Goal: Task Accomplishment & Management: Manage account settings

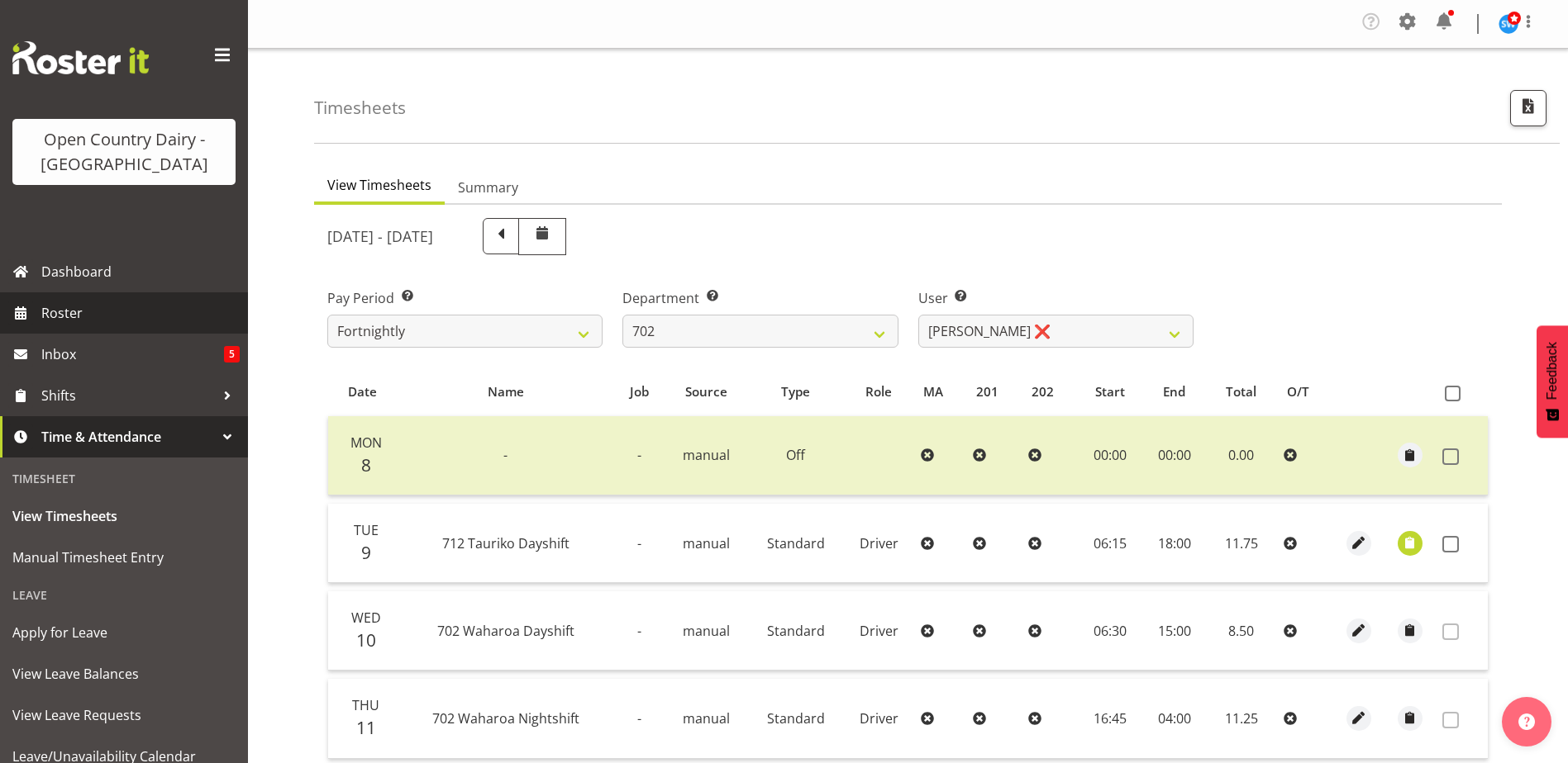
select select "720"
select select "9996"
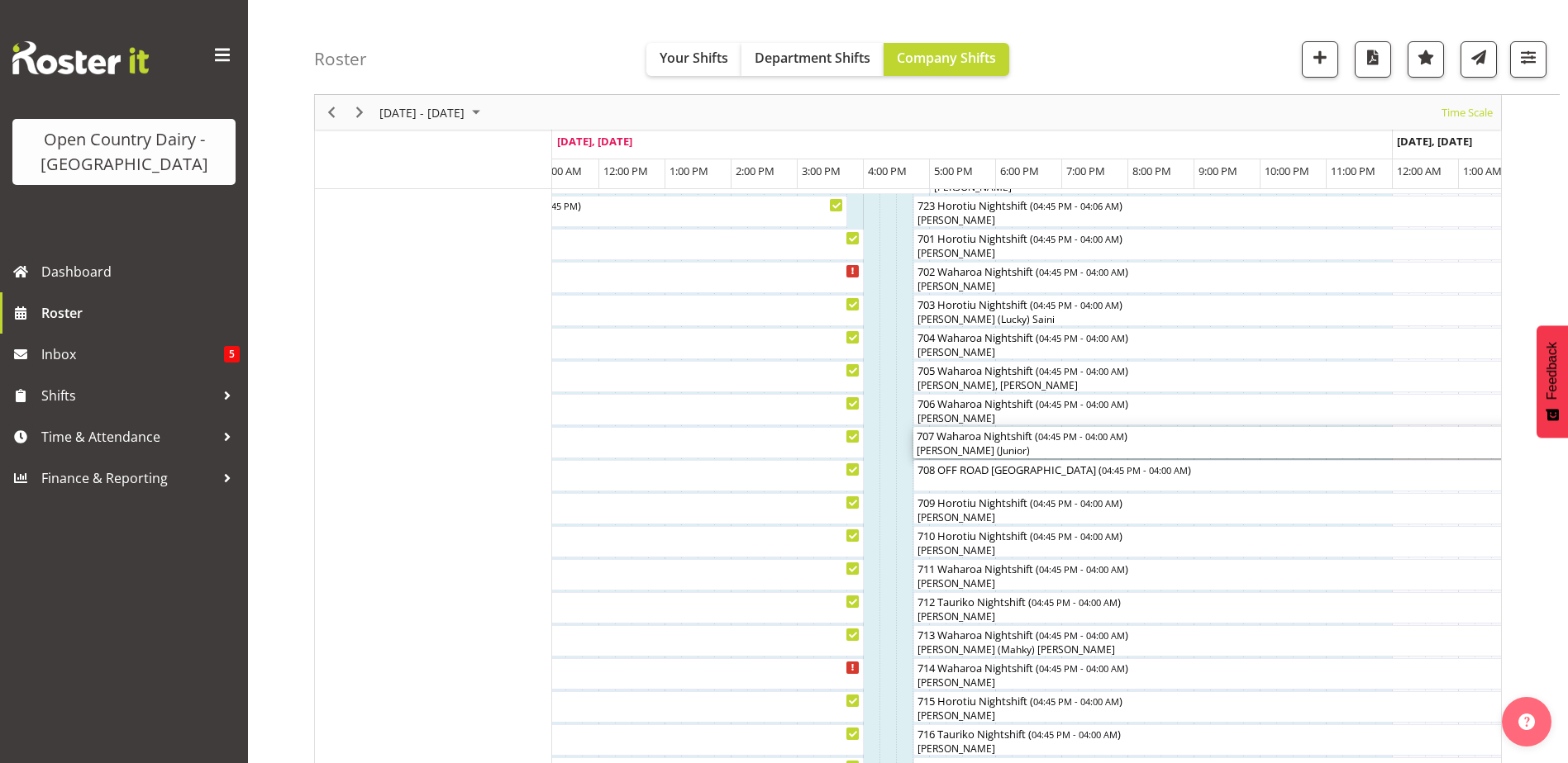
click at [999, 445] on div "[PERSON_NAME] (Junior)" at bounding box center [1285, 451] width 737 height 15
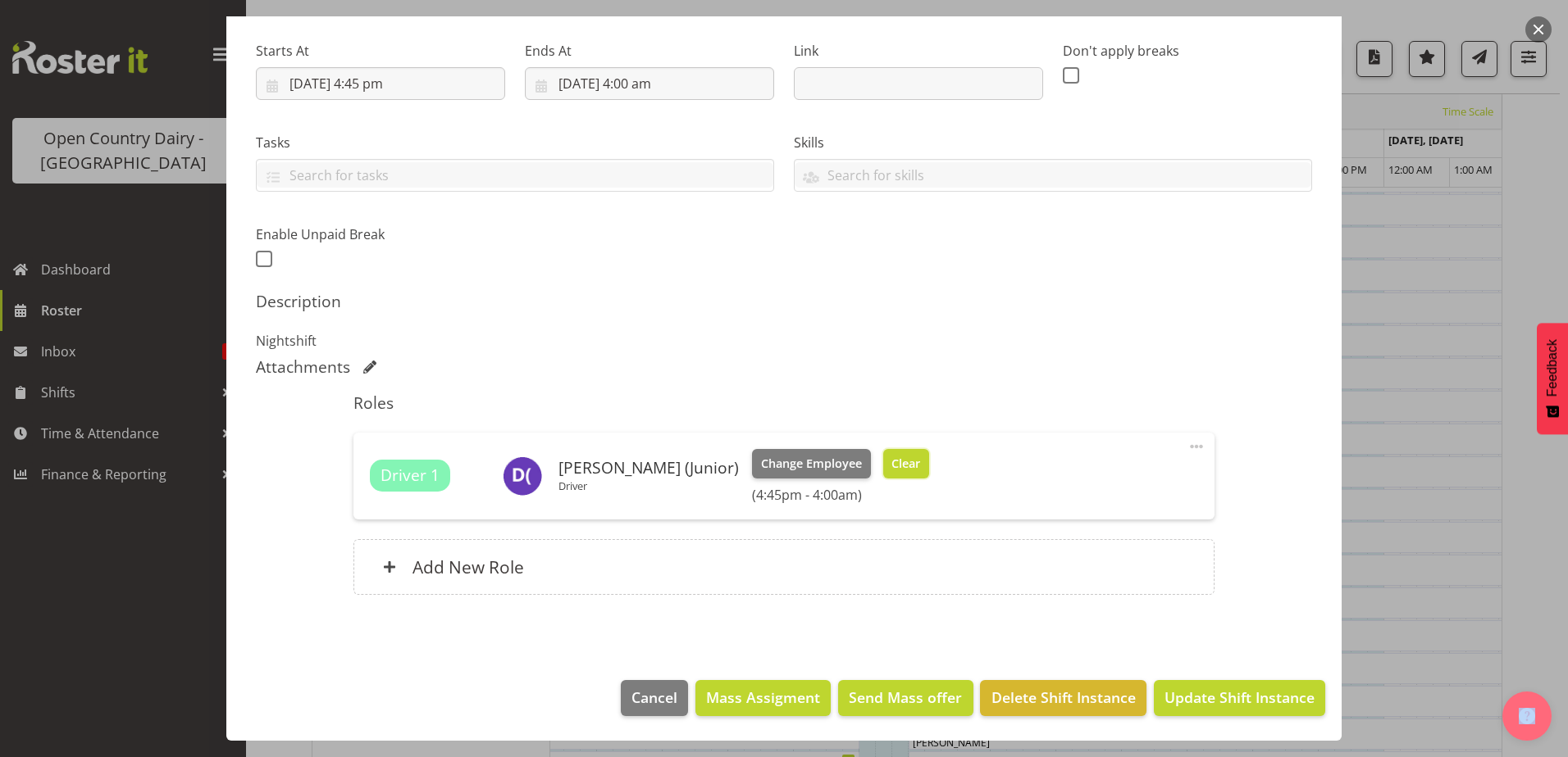
click at [892, 461] on span "Clear" at bounding box center [906, 463] width 29 height 18
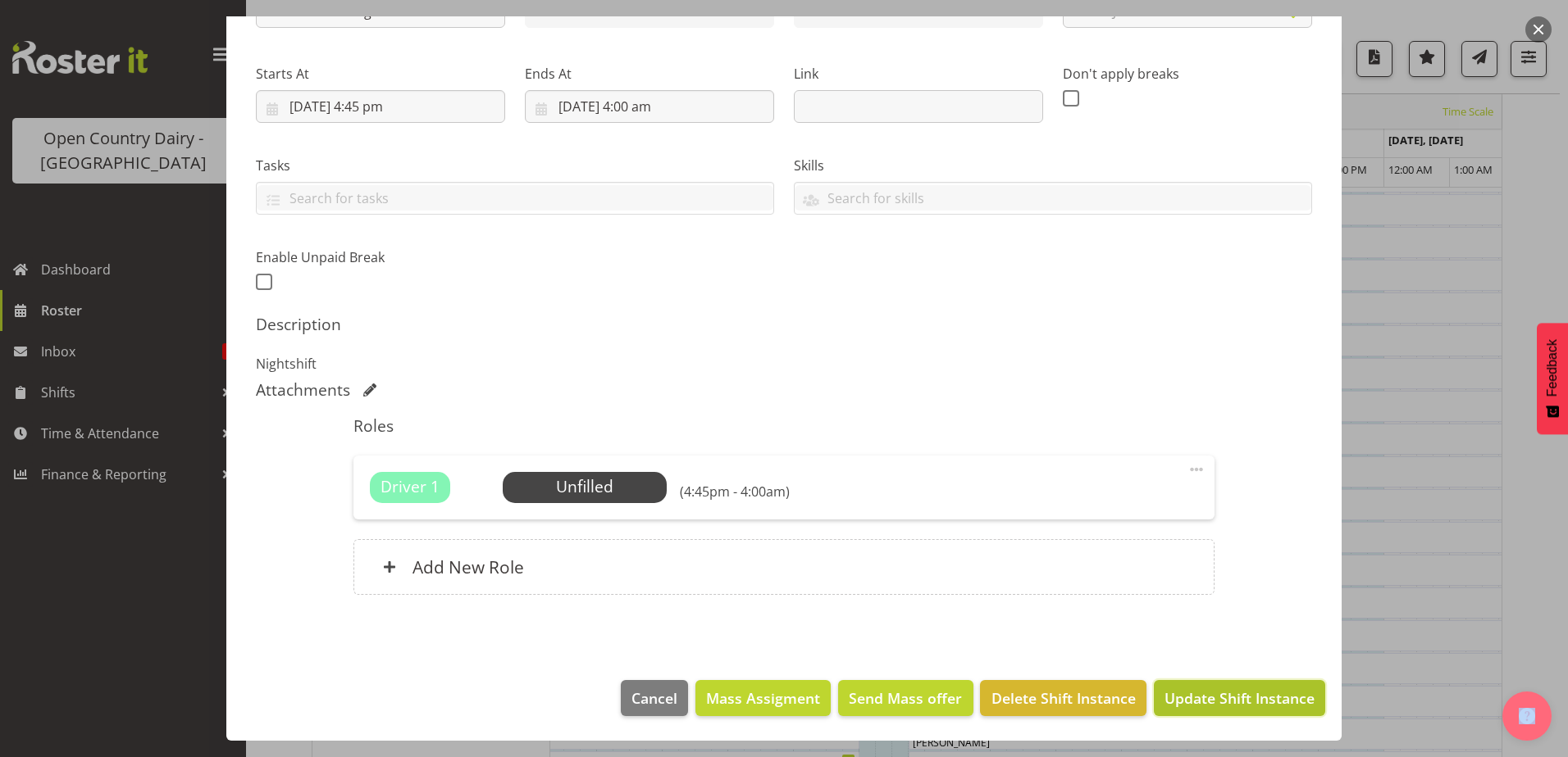
click at [1197, 708] on span "Update Shift Instance" at bounding box center [1240, 698] width 150 height 21
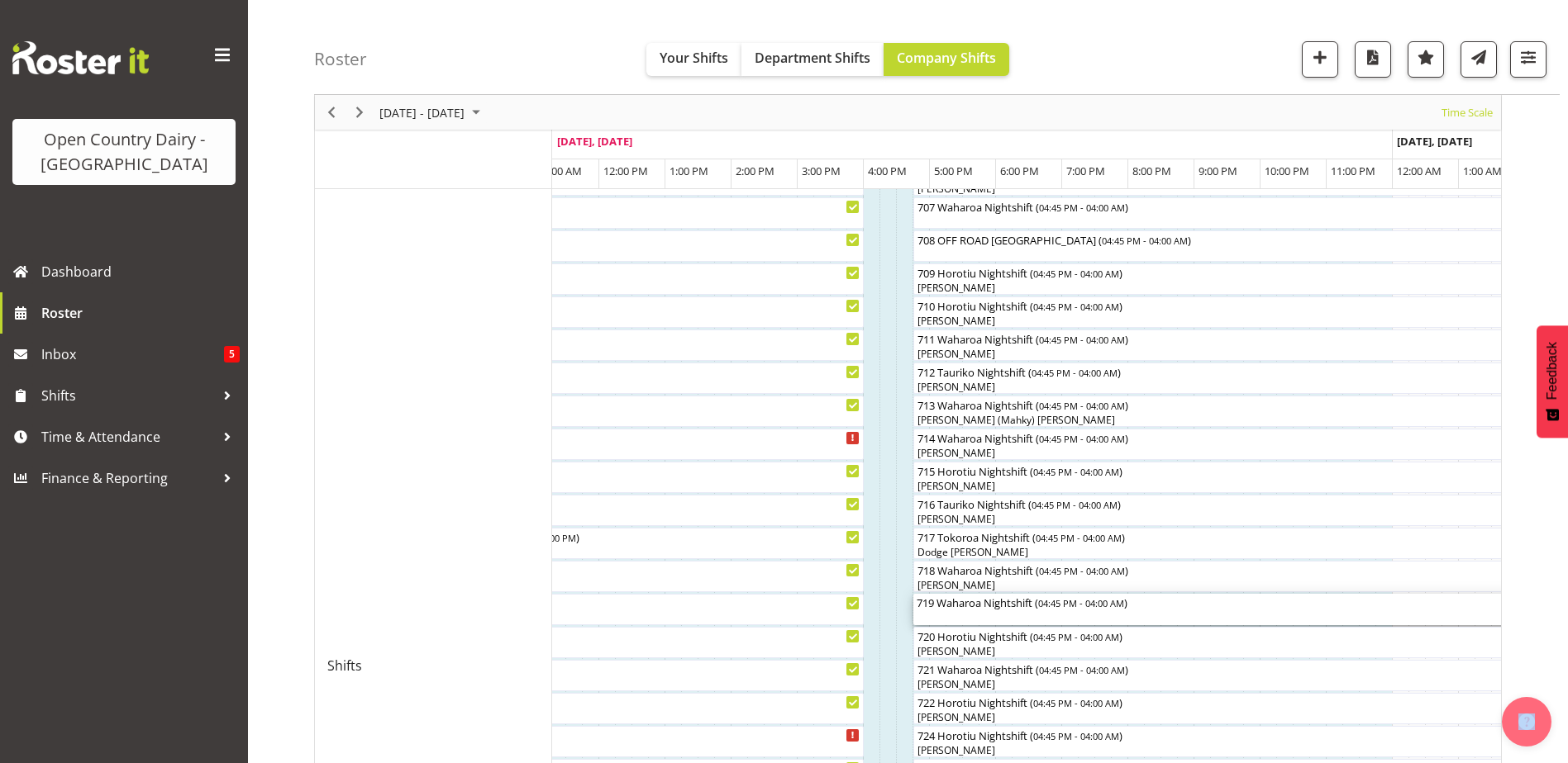
click at [987, 615] on div "719 Waharoa Nightshift ( 04:45 PM - 04:00 AM )" at bounding box center [1285, 610] width 737 height 32
click at [0, 0] on div at bounding box center [0, 0] width 0 height 0
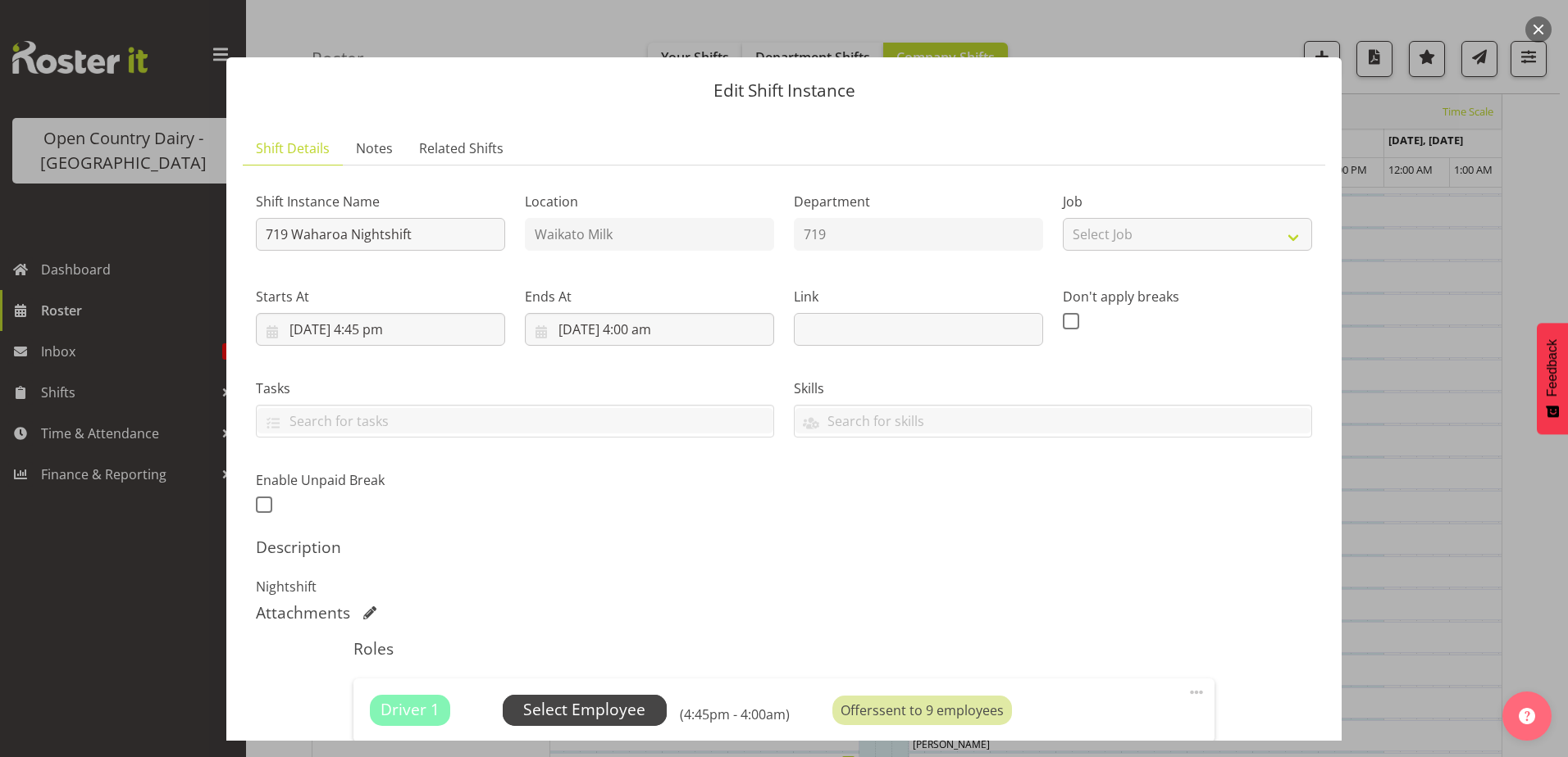
click at [588, 709] on span "Select Employee" at bounding box center [584, 709] width 122 height 24
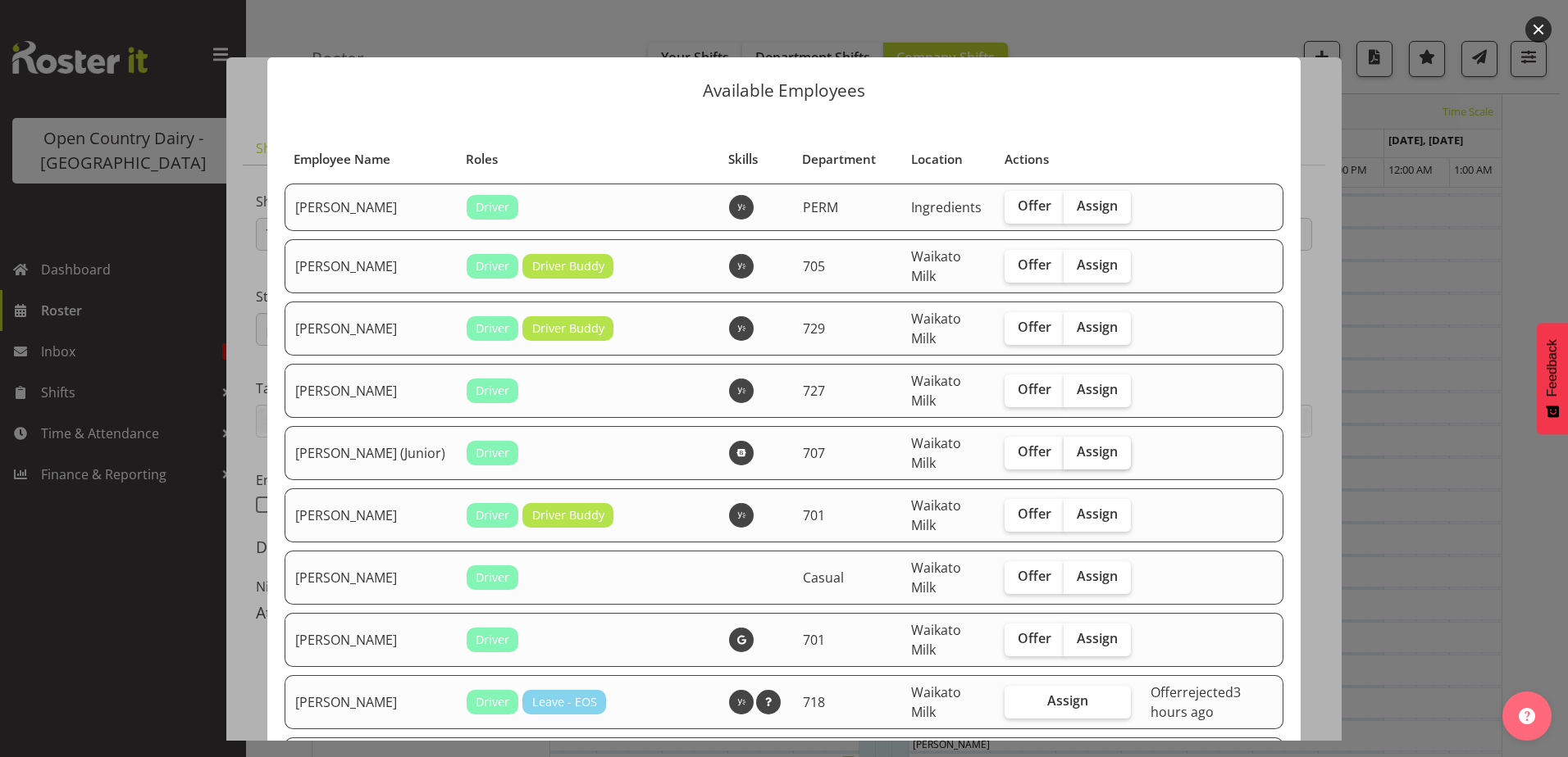
click at [1076, 452] on span "Assign" at bounding box center [1096, 451] width 41 height 16
click at [1068, 452] on input "Assign" at bounding box center [1068, 452] width 10 height 10
checkbox input "true"
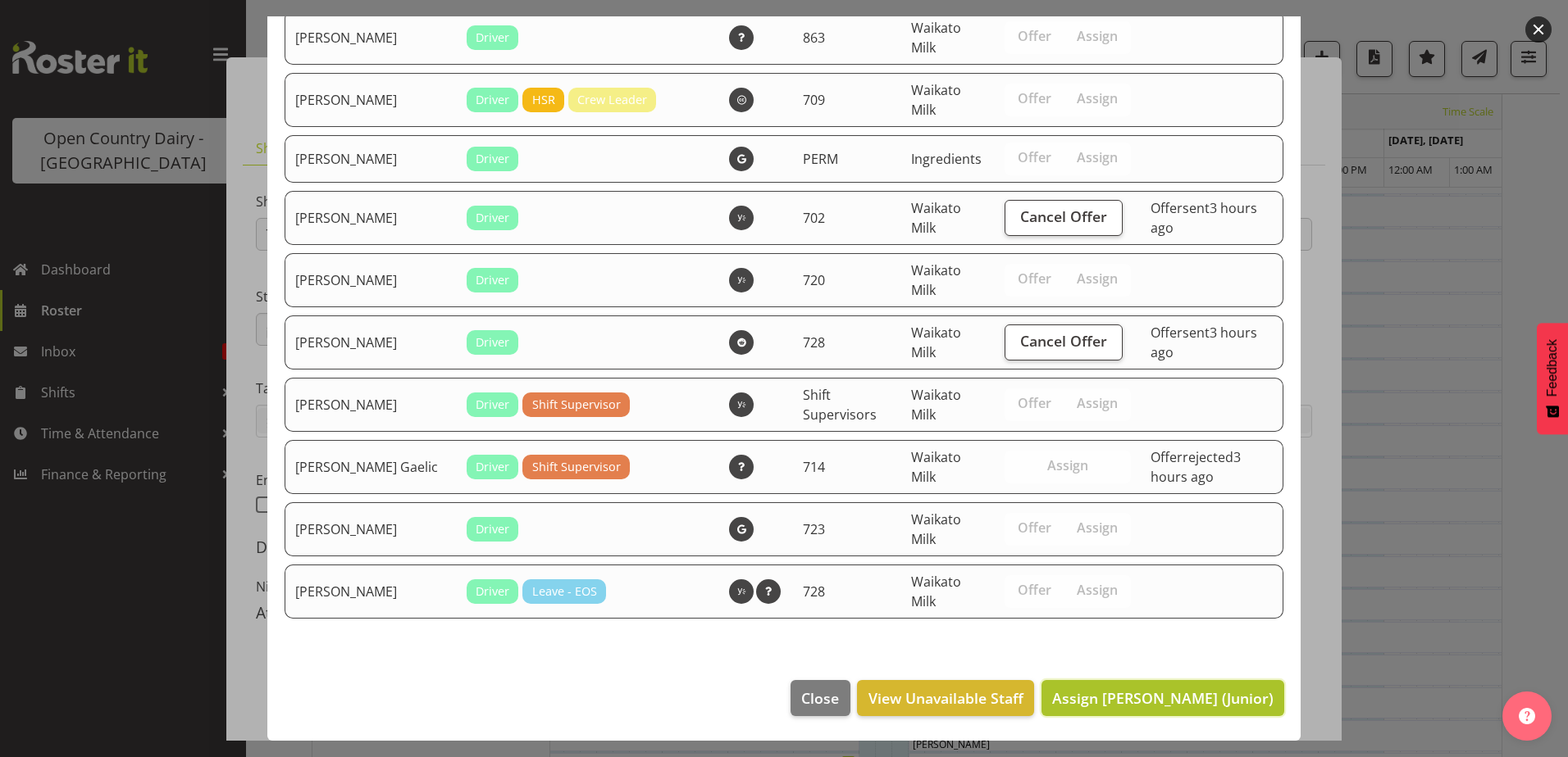
click at [1159, 706] on span "Assign [PERSON_NAME] (Junior)" at bounding box center [1163, 698] width 222 height 20
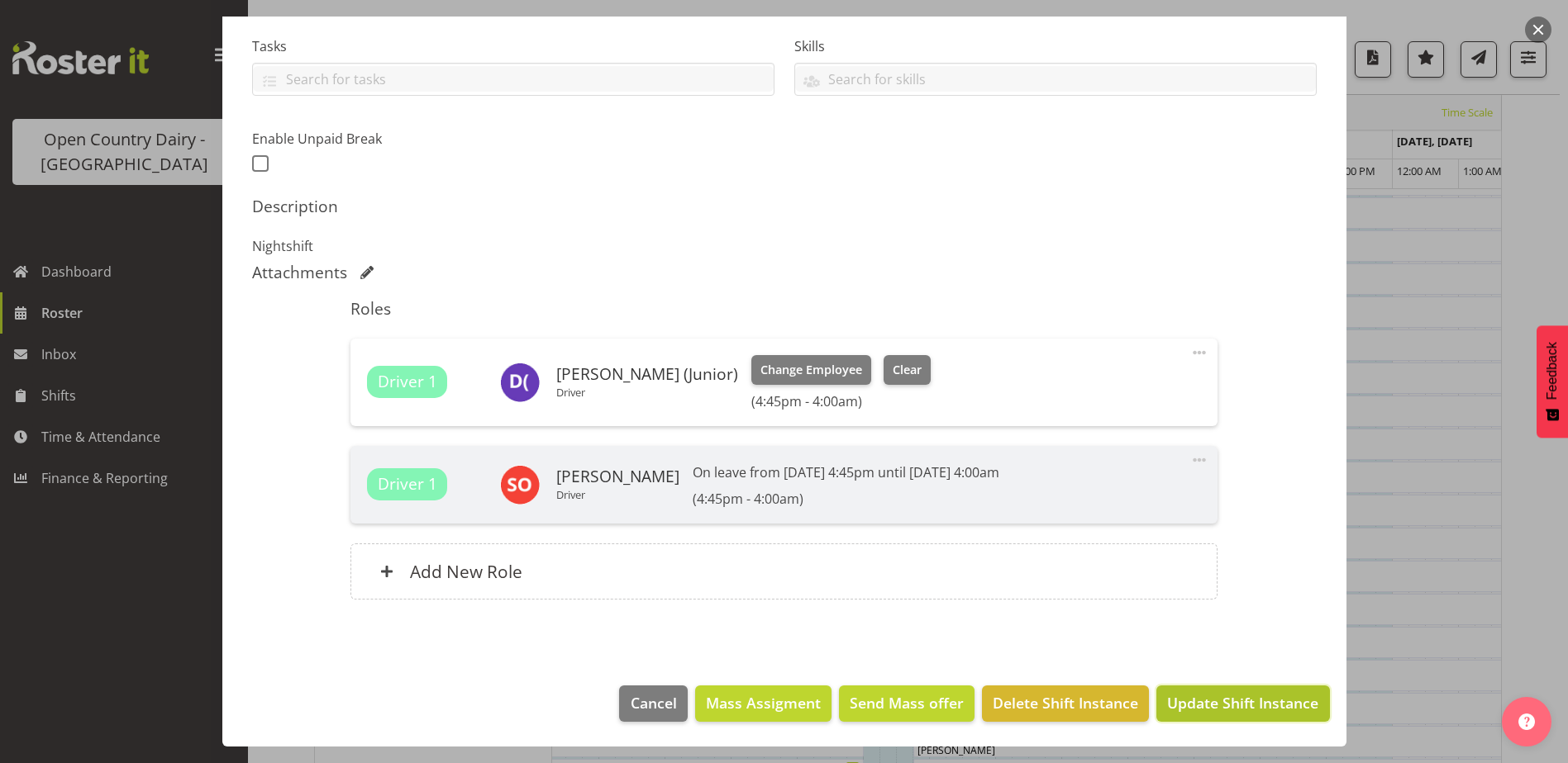
click at [1240, 701] on span "Update Shift Instance" at bounding box center [1243, 703] width 152 height 21
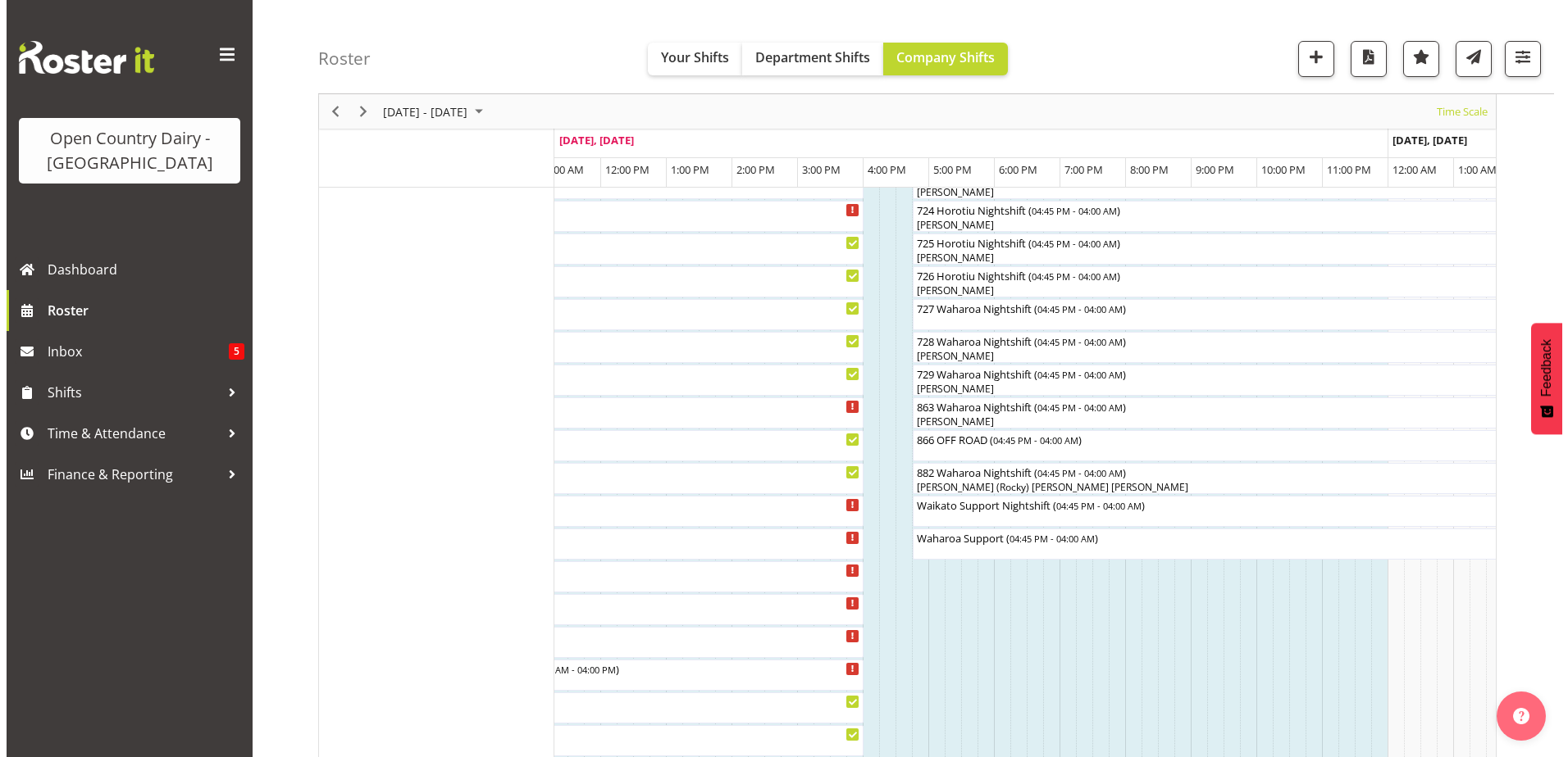
scroll to position [983, 0]
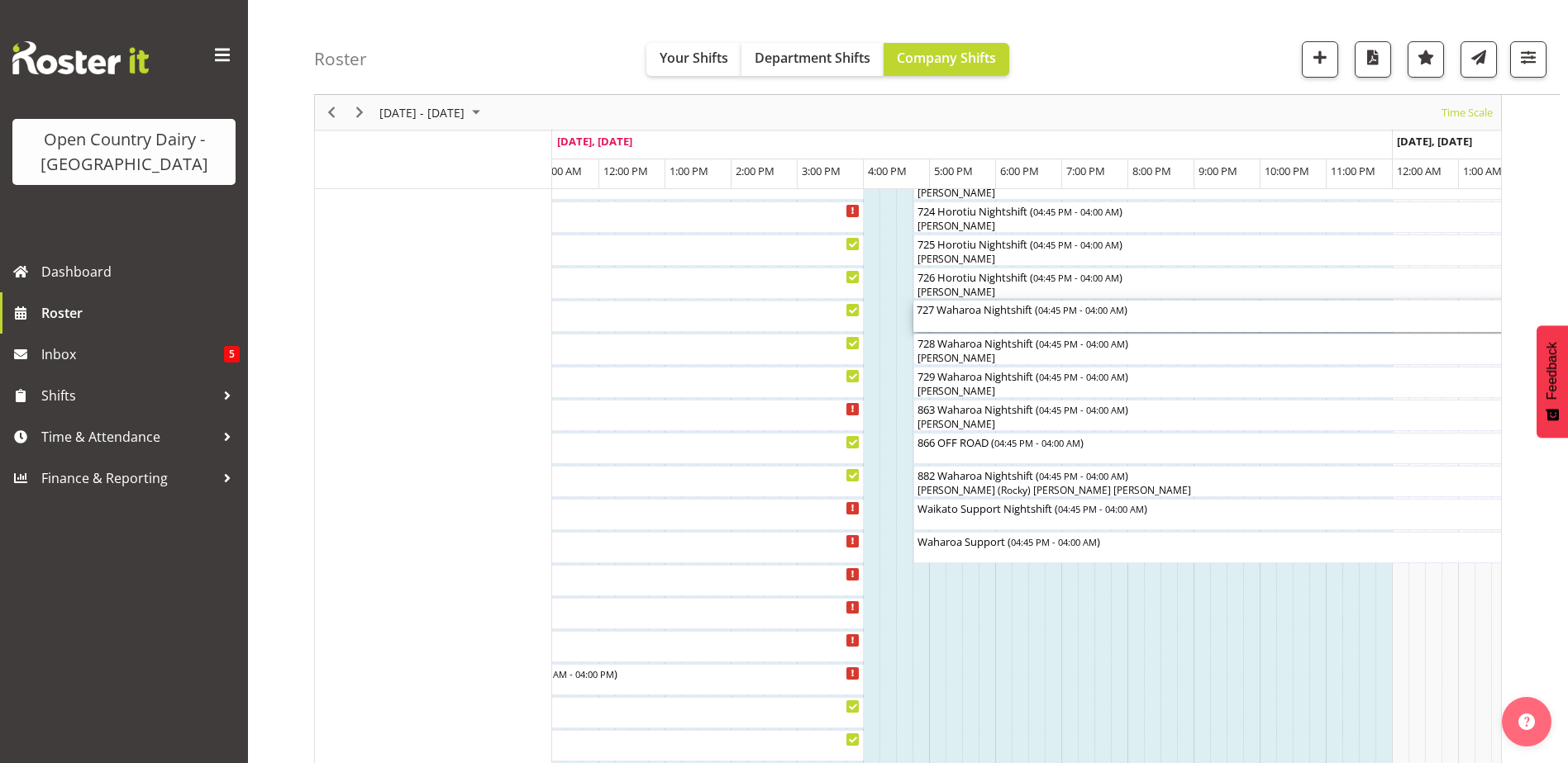
click at [949, 320] on div "727 Waharoa Nightshift ( 04:45 PM - 04:00 AM )" at bounding box center [1285, 316] width 737 height 32
click at [0, 0] on div at bounding box center [0, 0] width 0 height 0
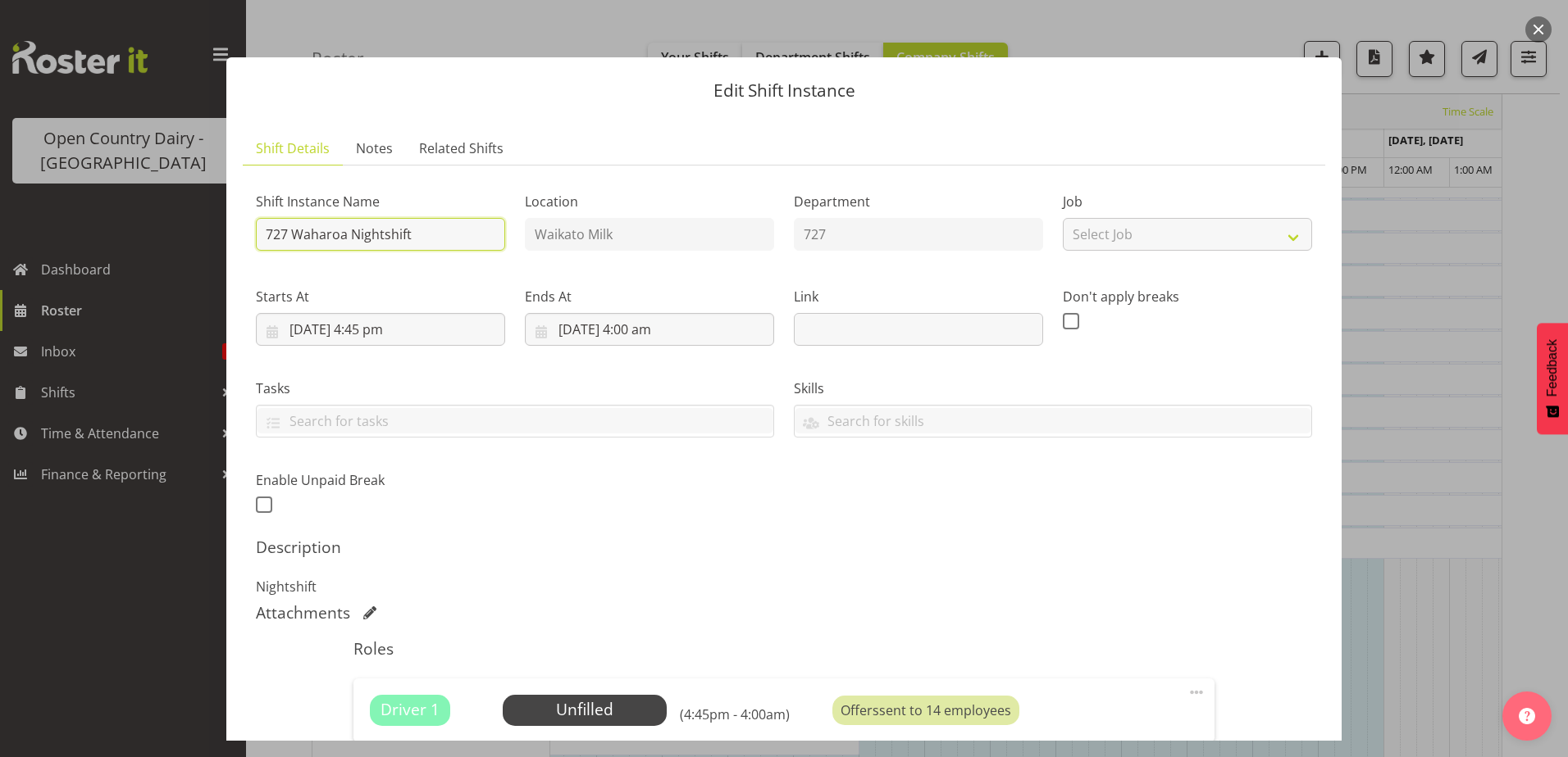
click at [287, 230] on input "727 Waharoa Nightshift" at bounding box center [381, 234] width 249 height 32
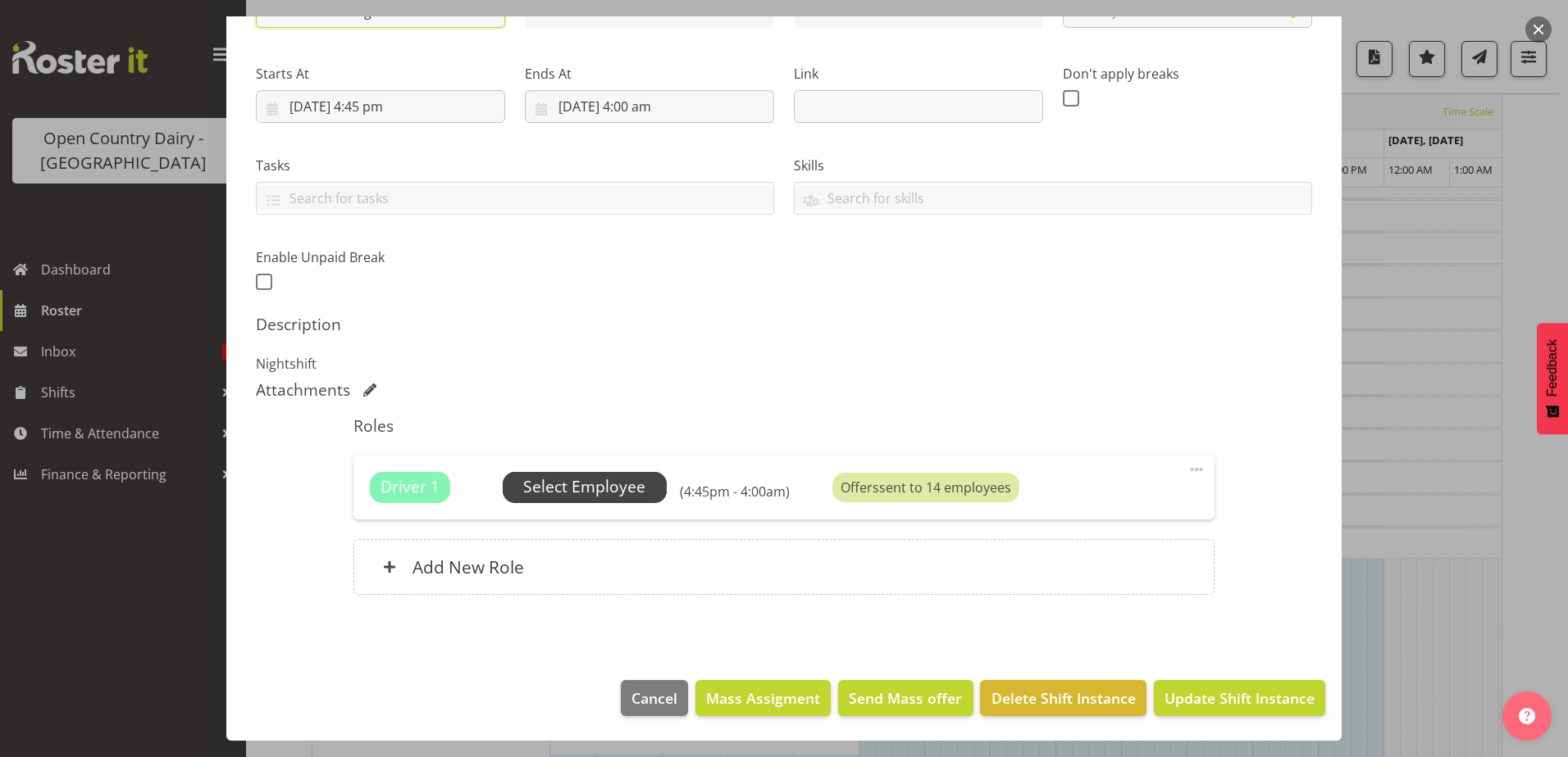
type input "871 Waharoa Nightshift"
click at [608, 495] on span "Select Employee" at bounding box center [584, 487] width 122 height 24
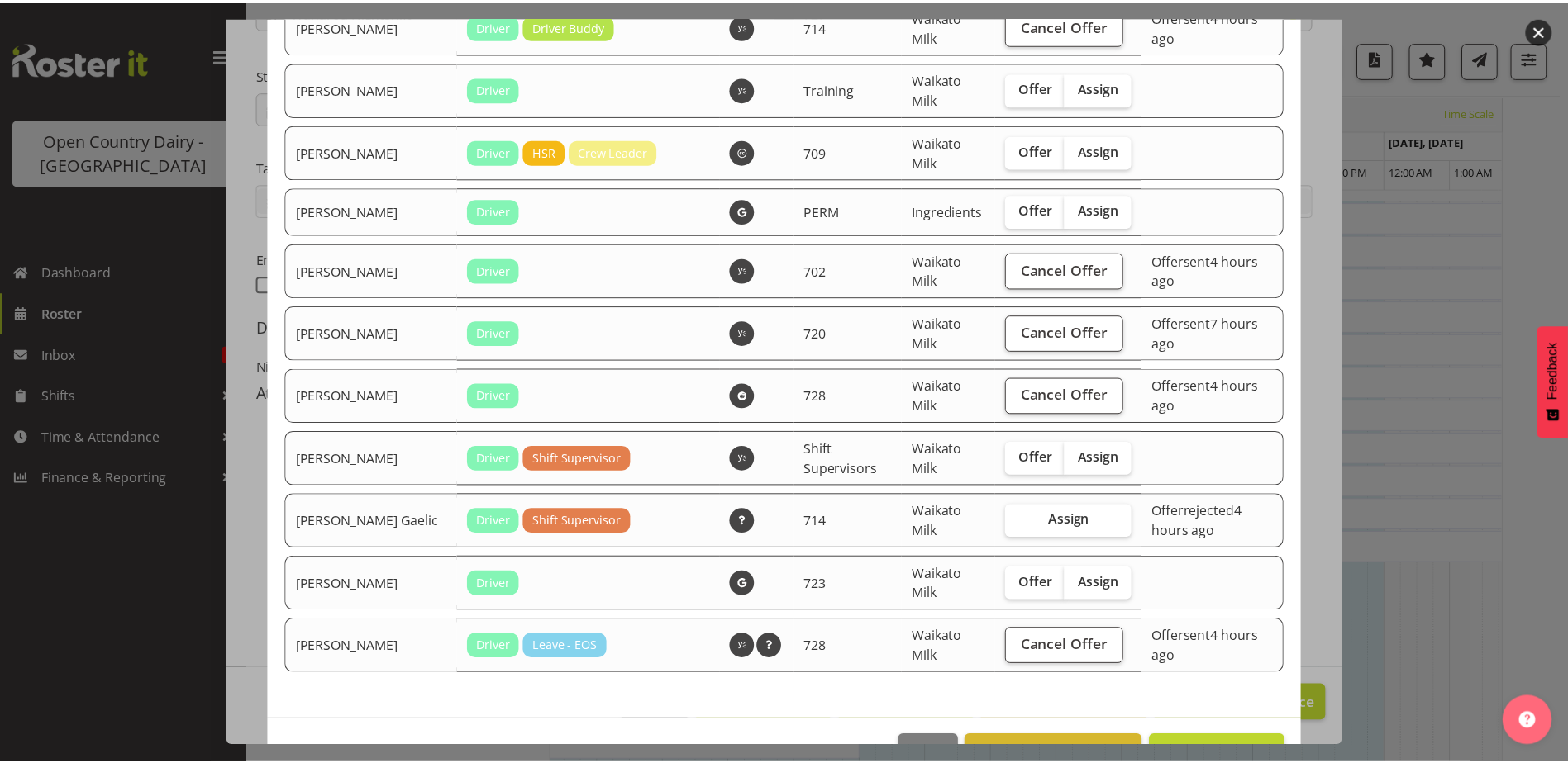
scroll to position [1417, 0]
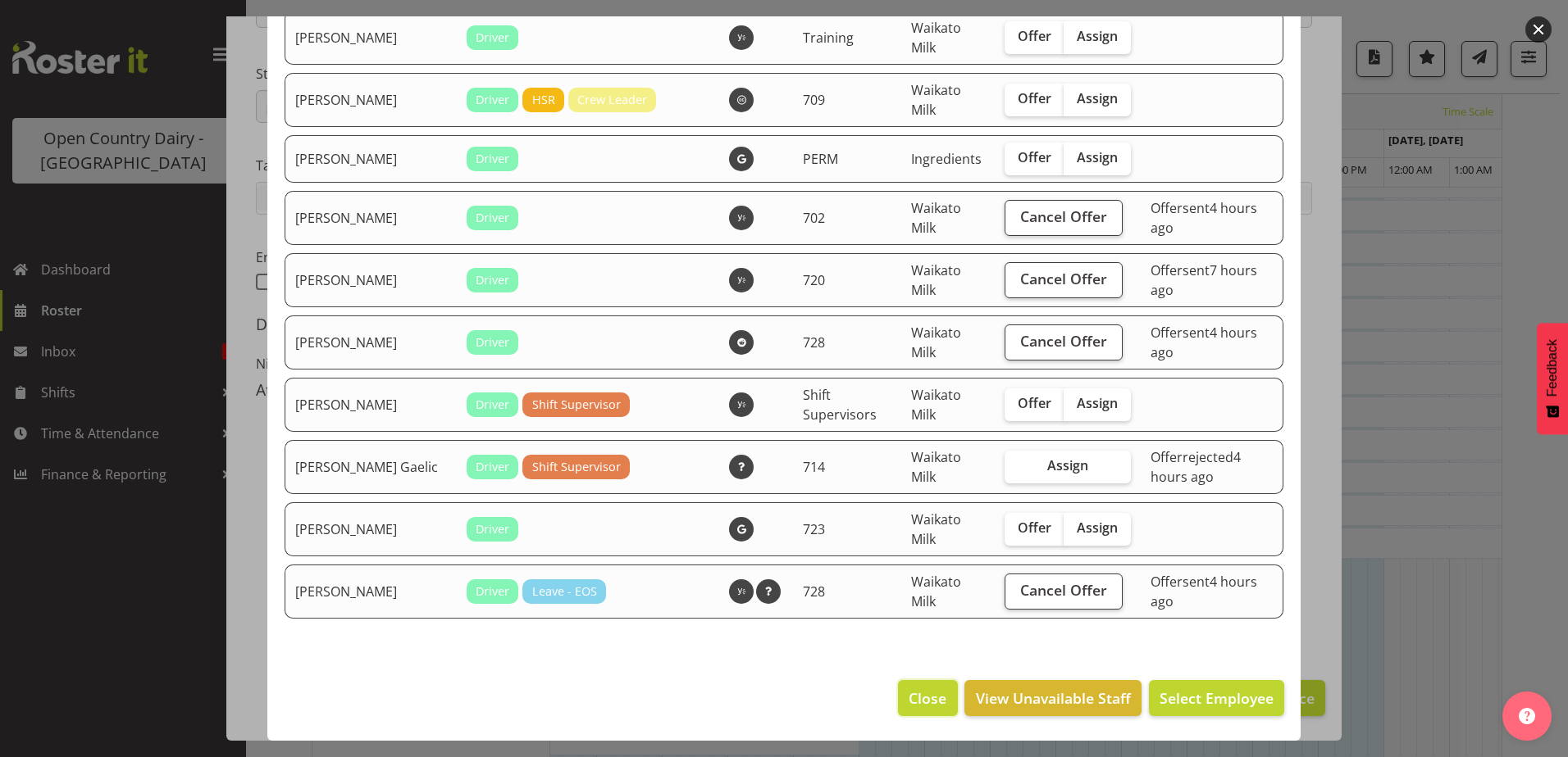
click at [909, 701] on span "Close" at bounding box center [928, 698] width 38 height 21
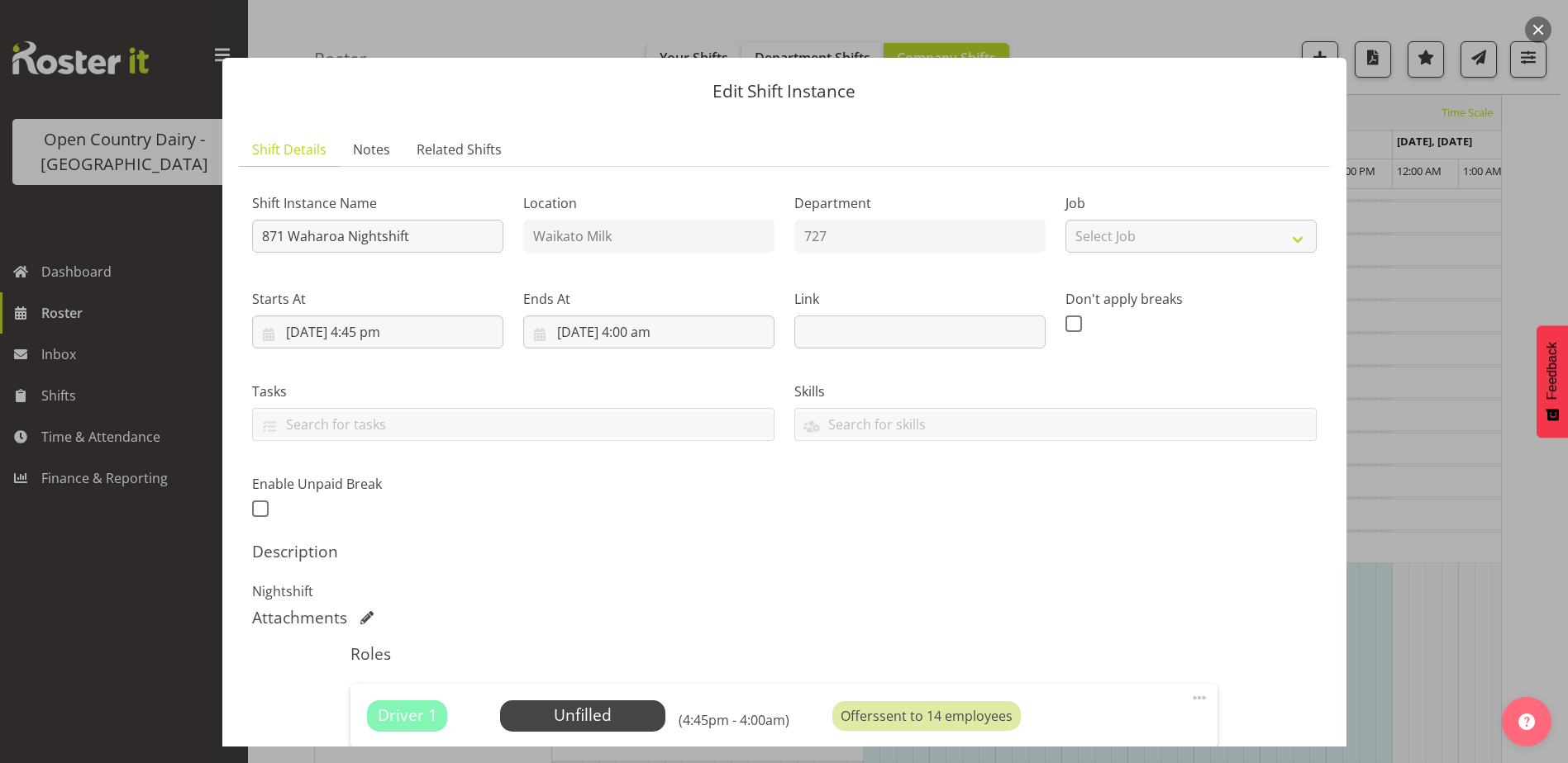
scroll to position [224, 0]
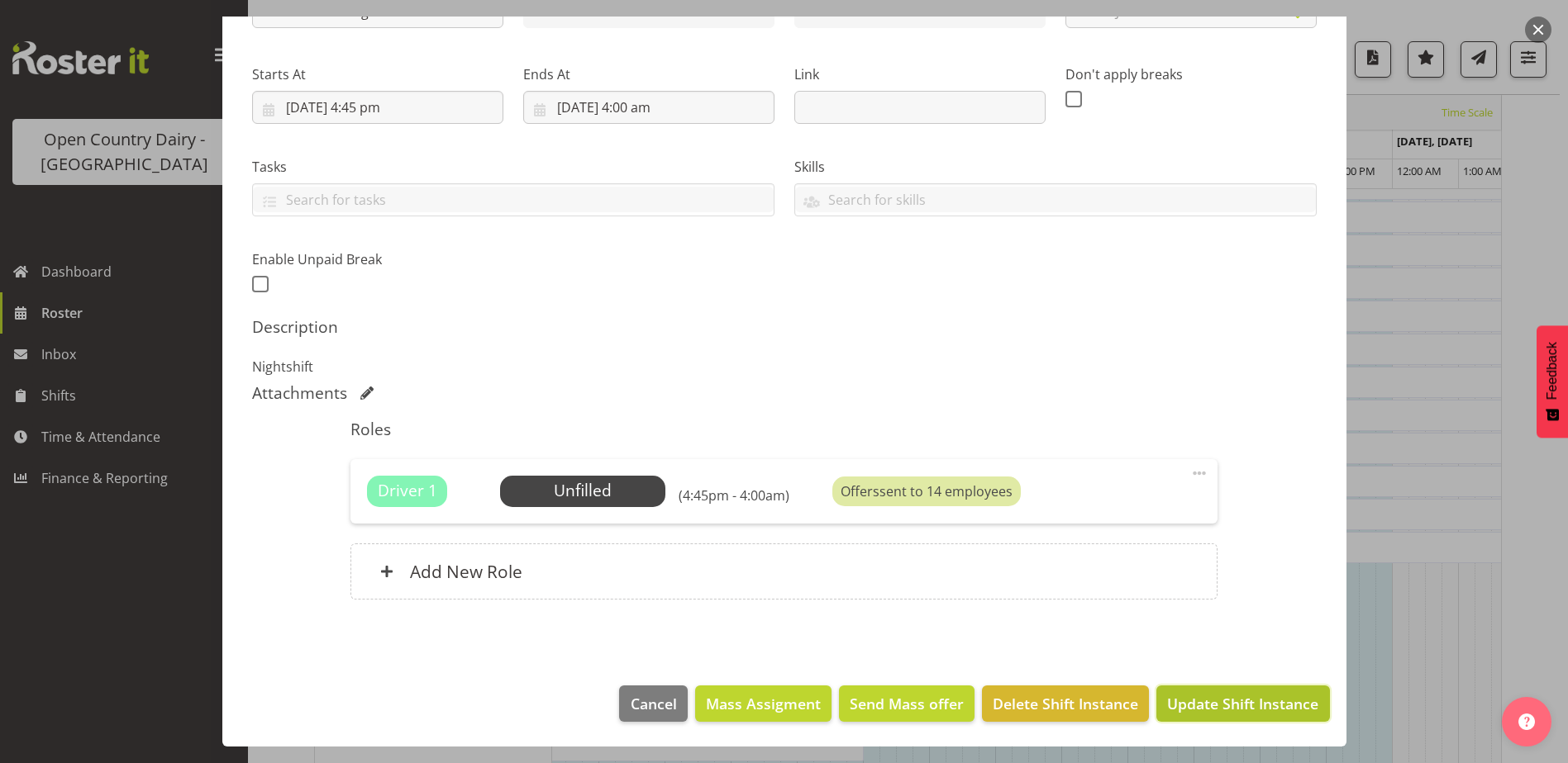
click at [1253, 716] on button "Update Shift Instance" at bounding box center [1242, 704] width 173 height 36
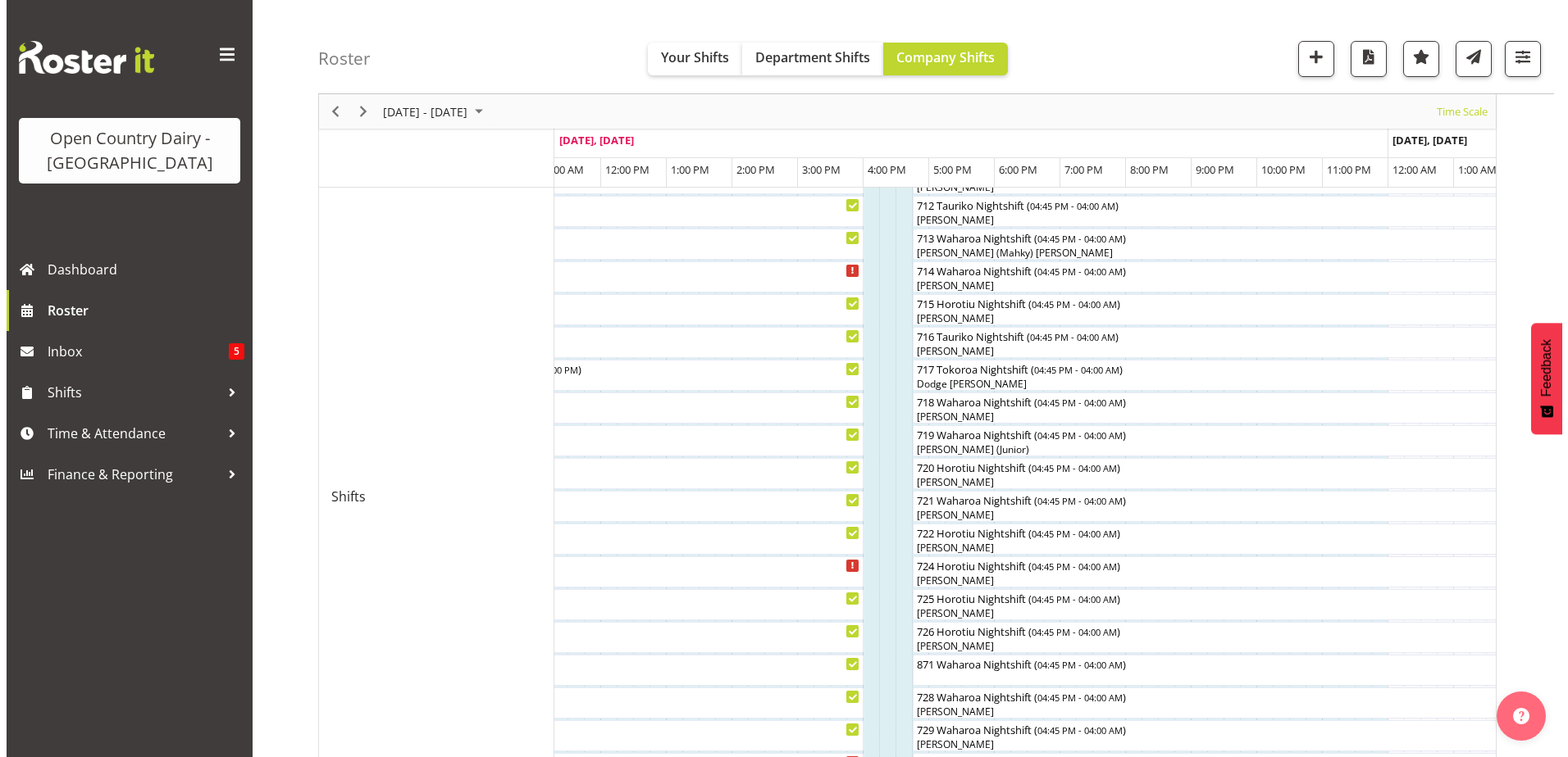
scroll to position [955, 0]
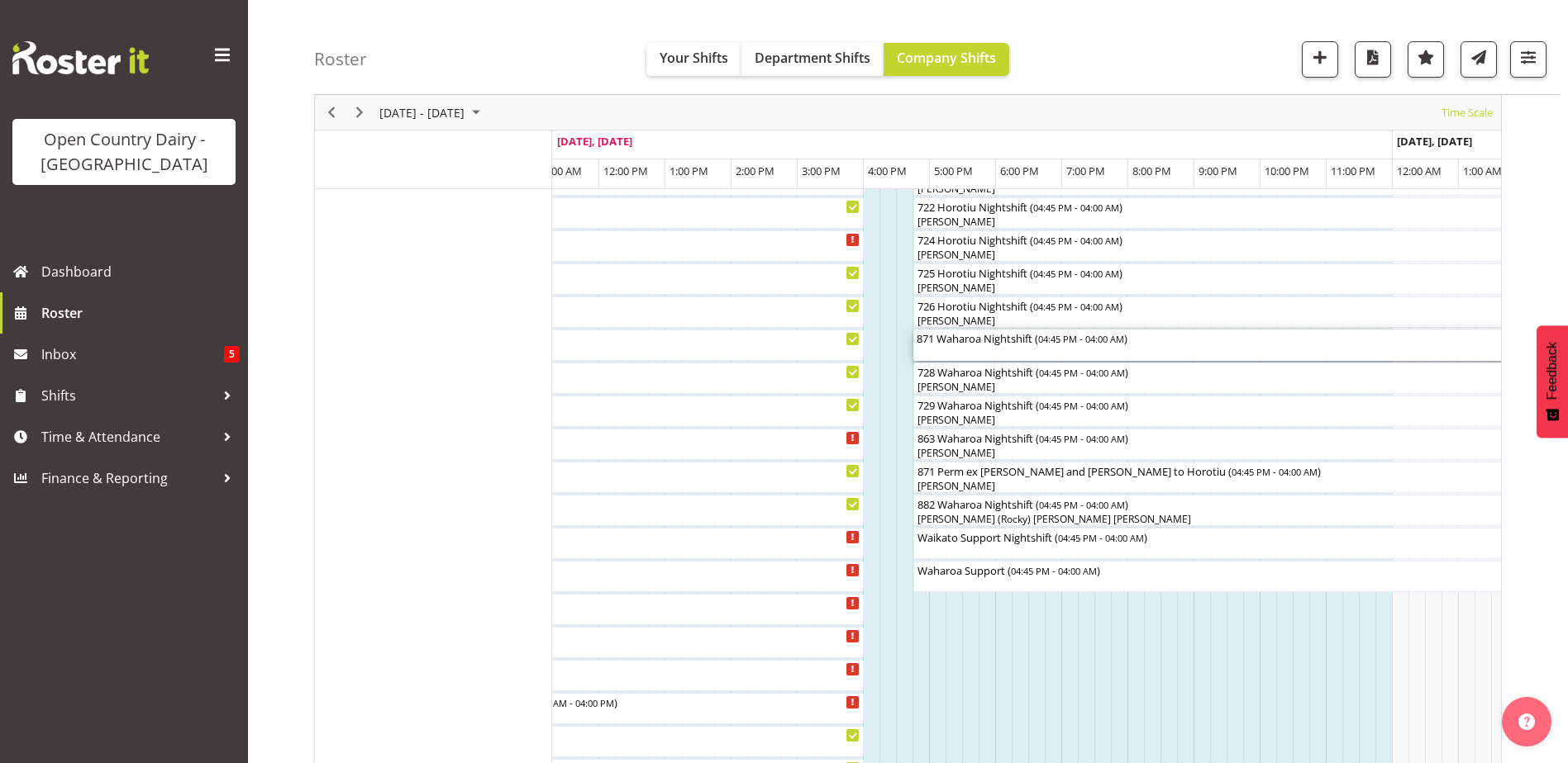
click at [966, 343] on div "871 Waharoa Nightshift ( 04:45 PM - 04:00 AM )" at bounding box center [1285, 337] width 737 height 16
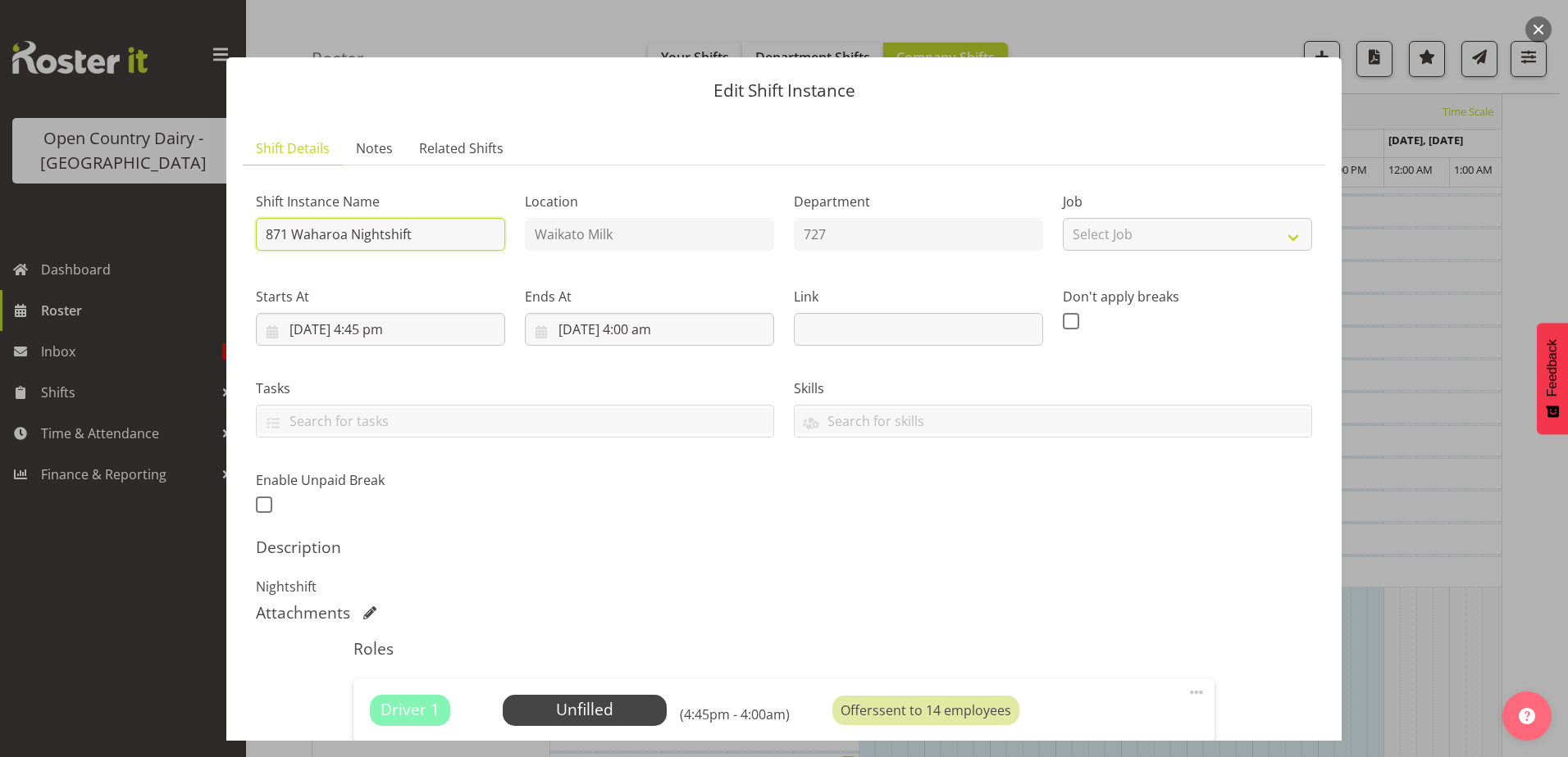
click at [287, 232] on input "871 Waharoa Nightshift" at bounding box center [381, 234] width 249 height 32
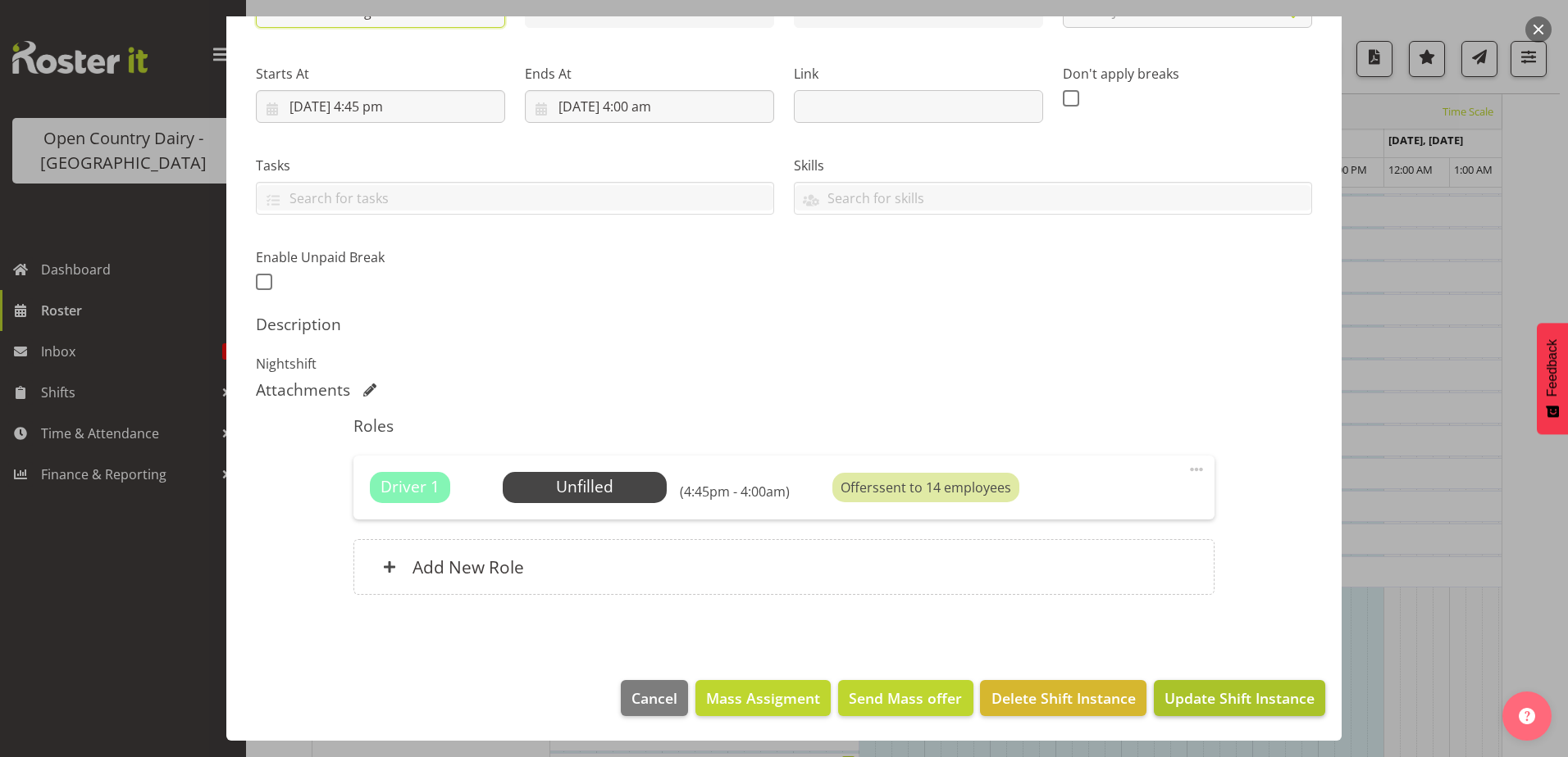
type input "727 Waharoa Nightshift"
click at [1202, 704] on span "Update Shift Instance" at bounding box center [1240, 698] width 150 height 21
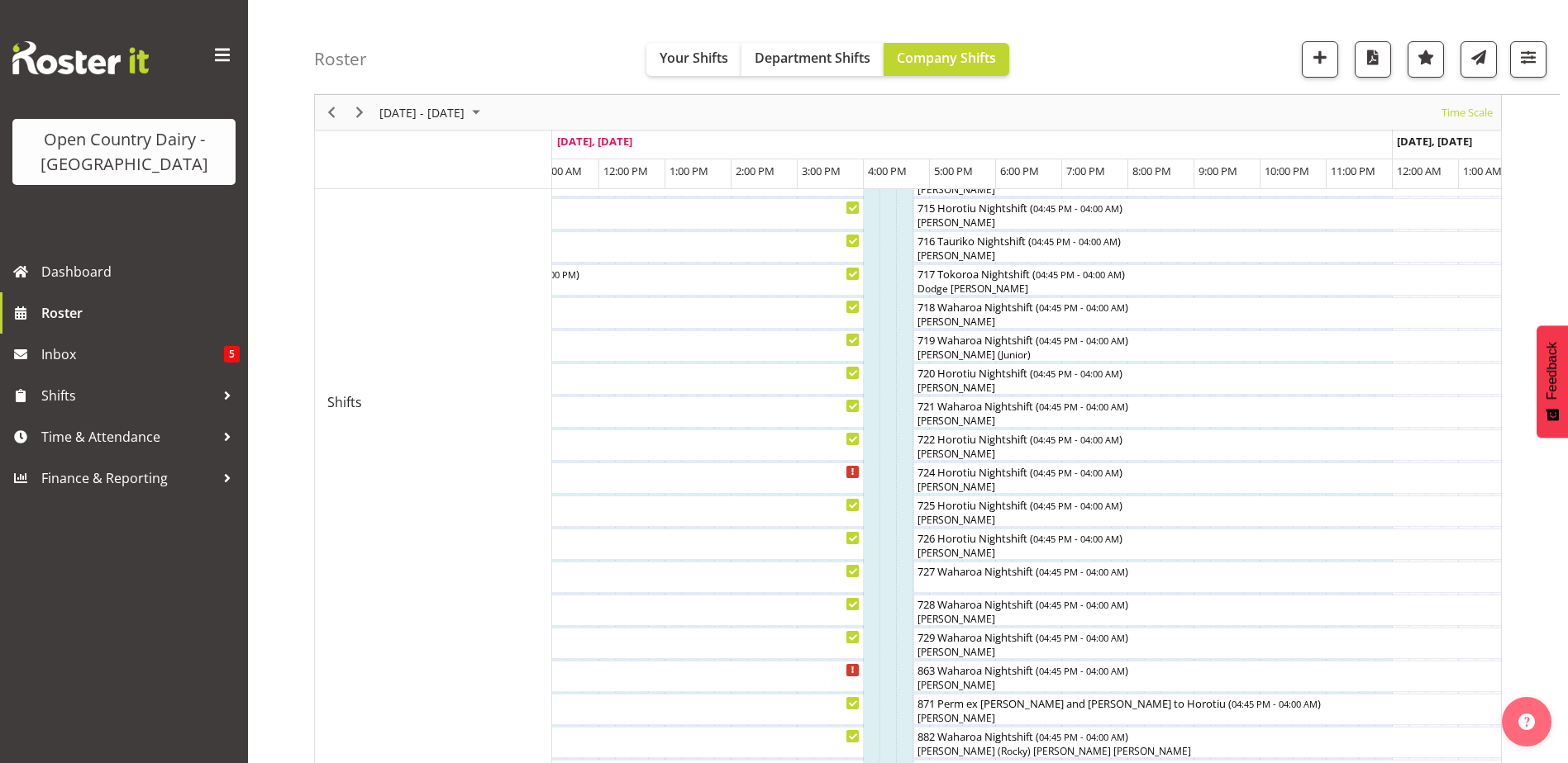
scroll to position [798, 0]
